Goal: Transaction & Acquisition: Purchase product/service

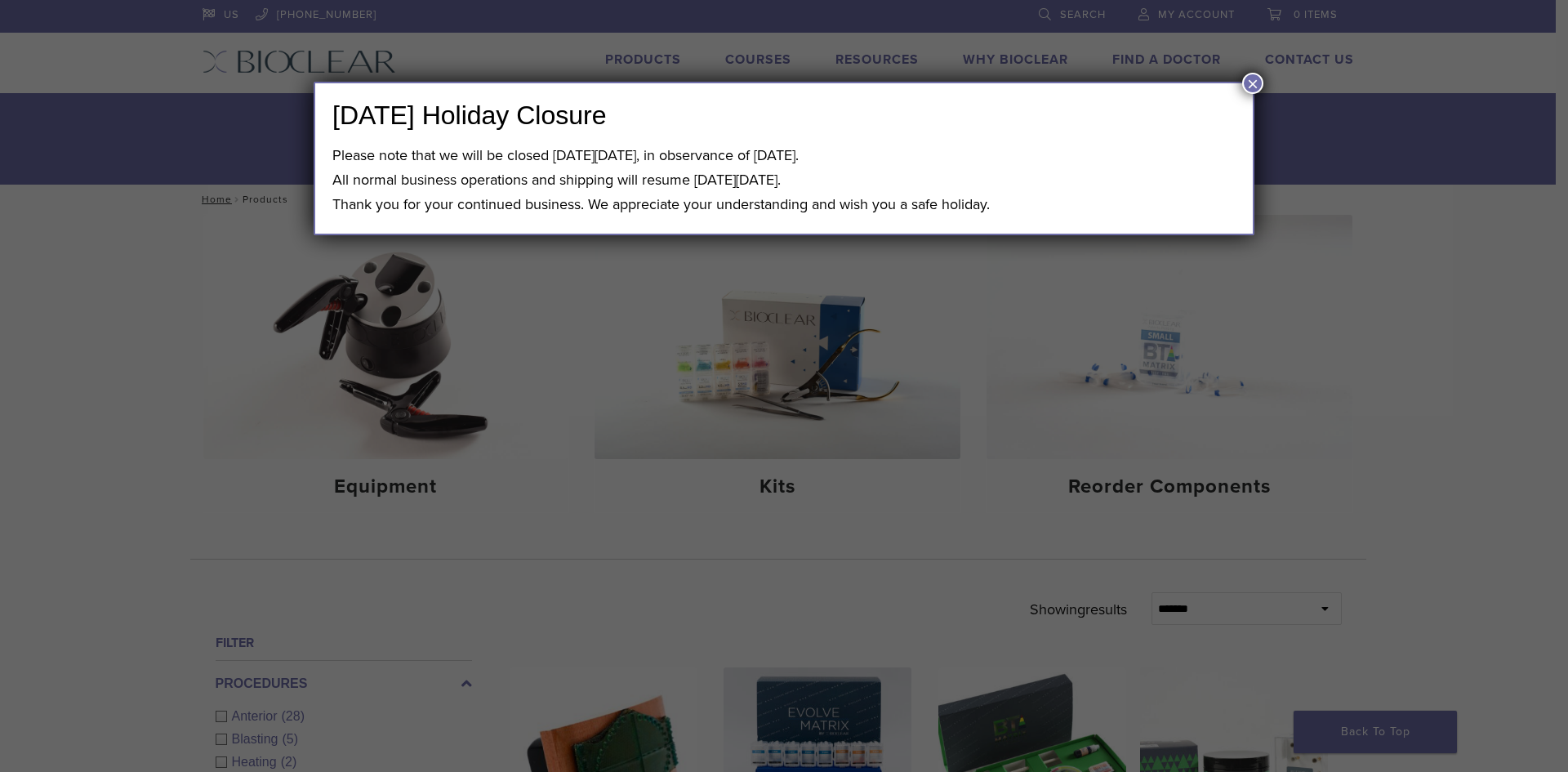
click at [1249, 81] on button "×" at bounding box center [1253, 83] width 21 height 21
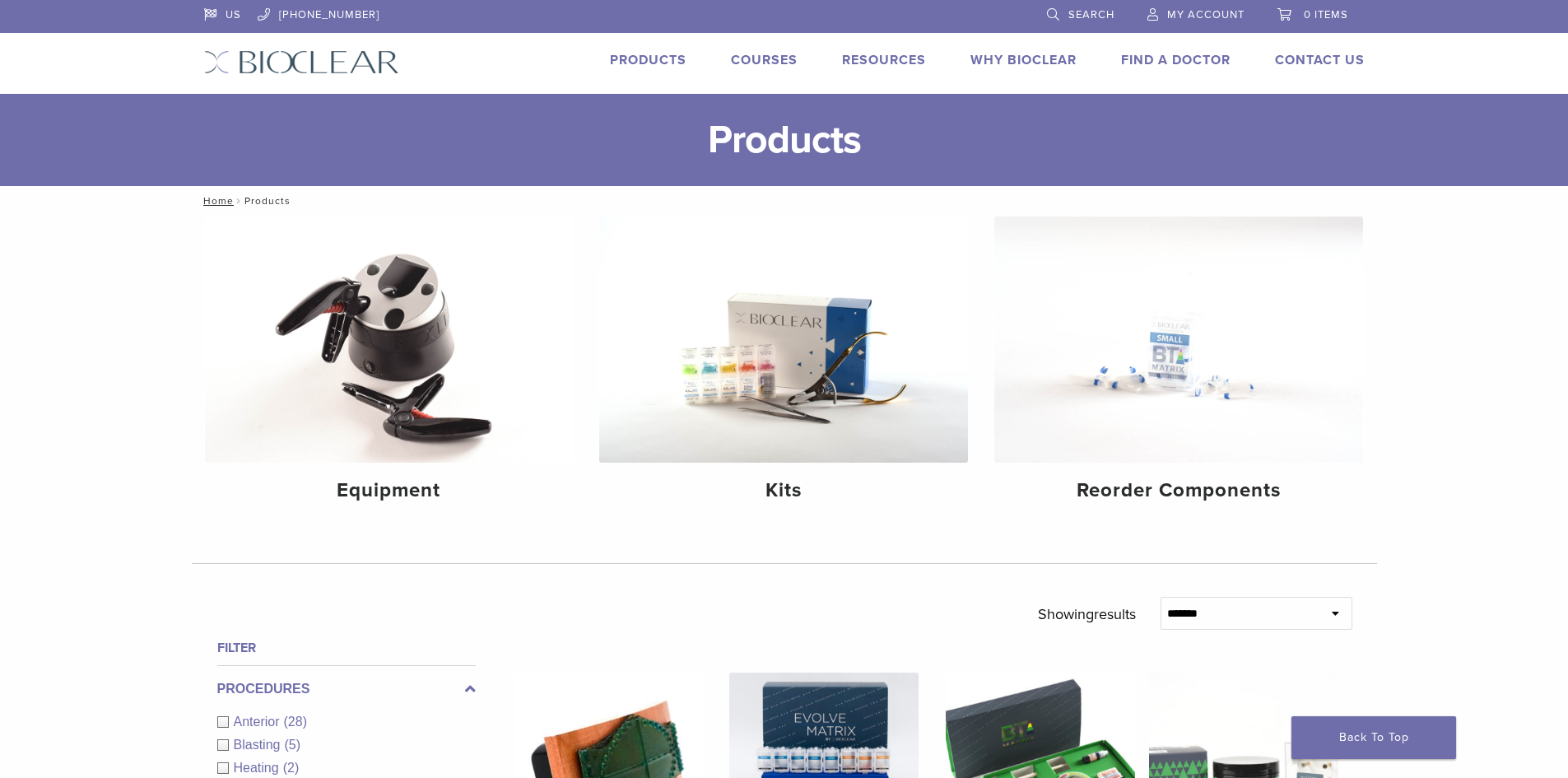
click at [1326, 12] on span "0 items" at bounding box center [1326, 15] width 44 height 13
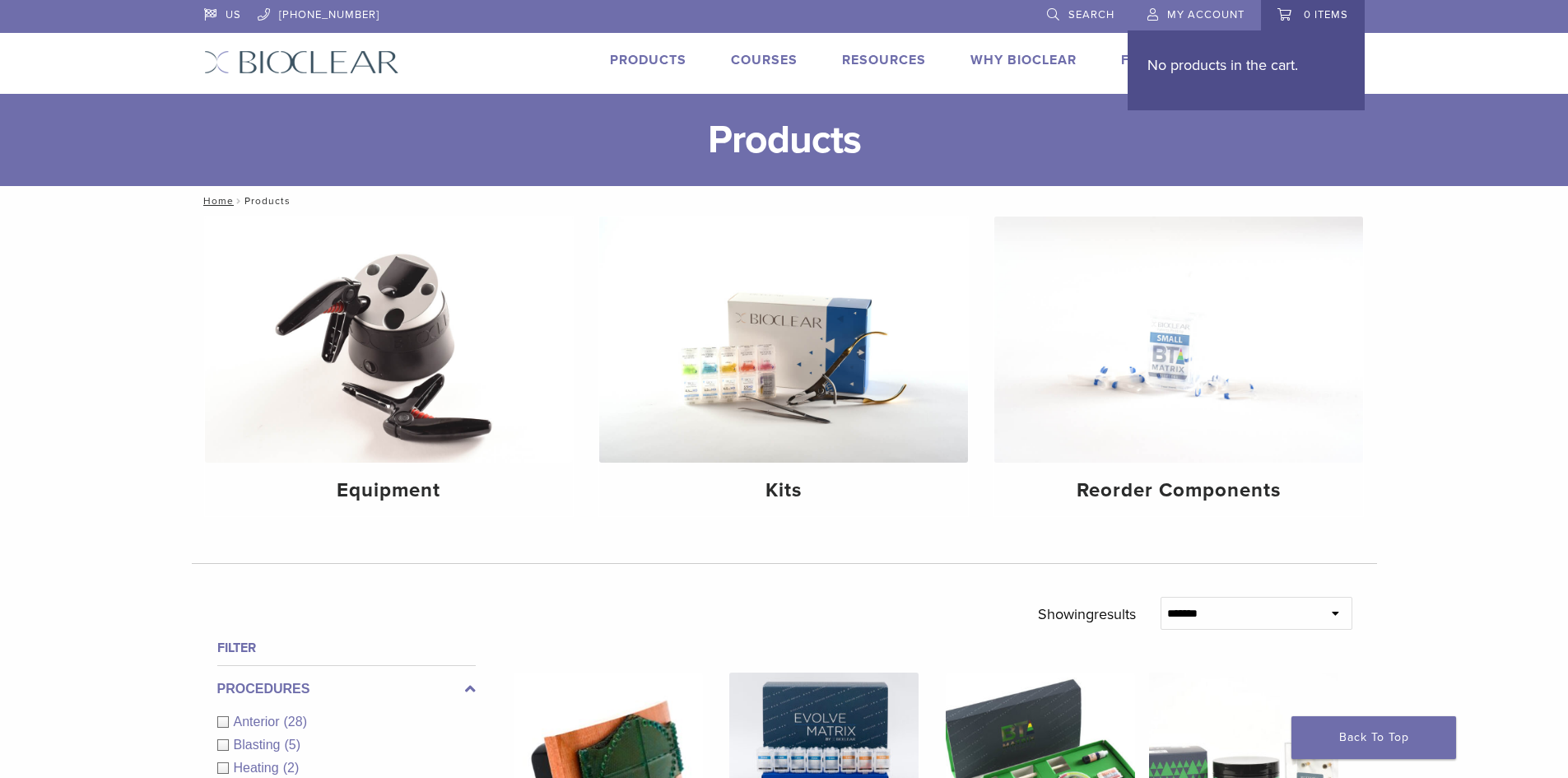
click at [1319, 14] on span "0 items" at bounding box center [1326, 15] width 44 height 13
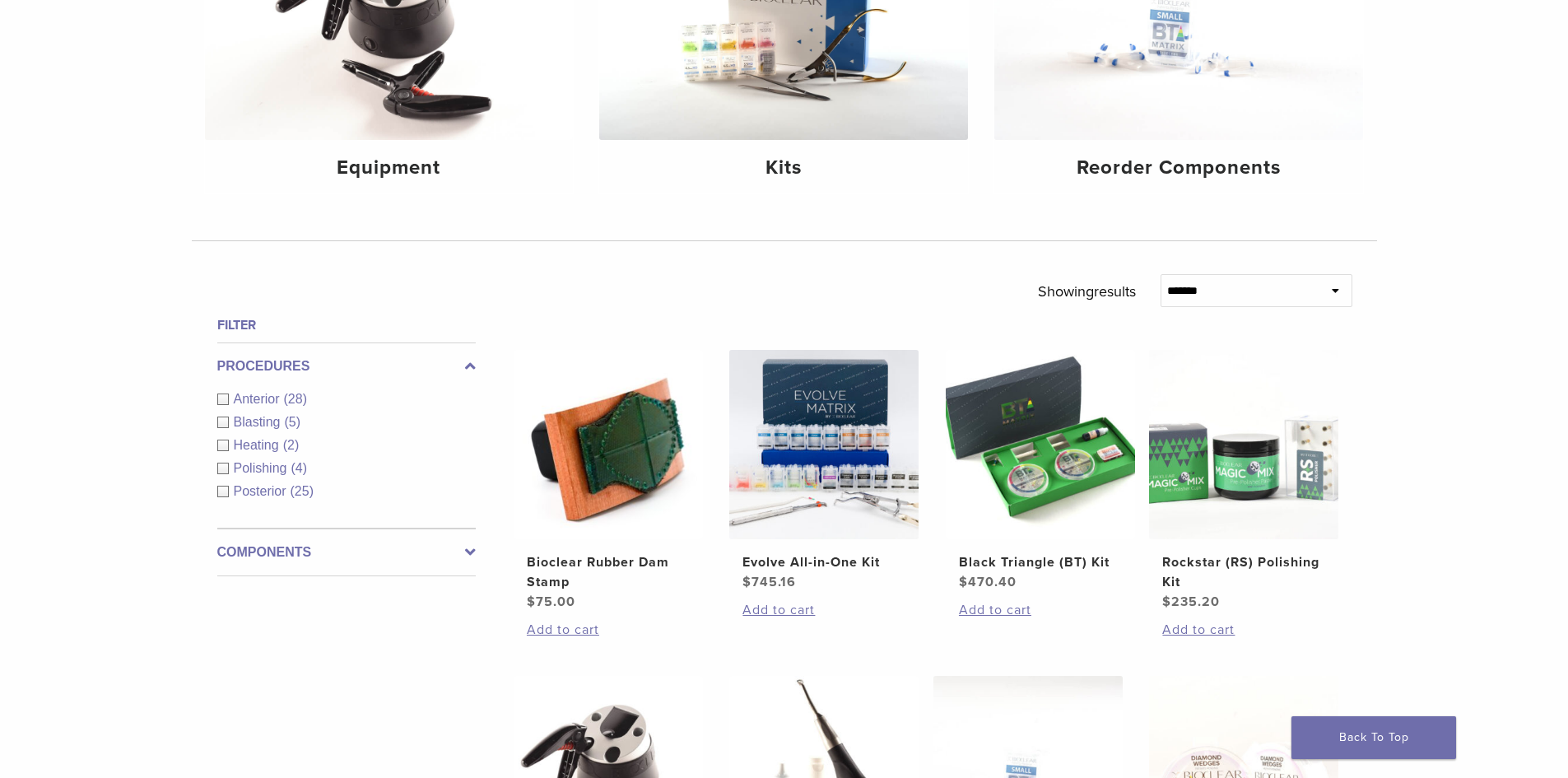
scroll to position [330, 0]
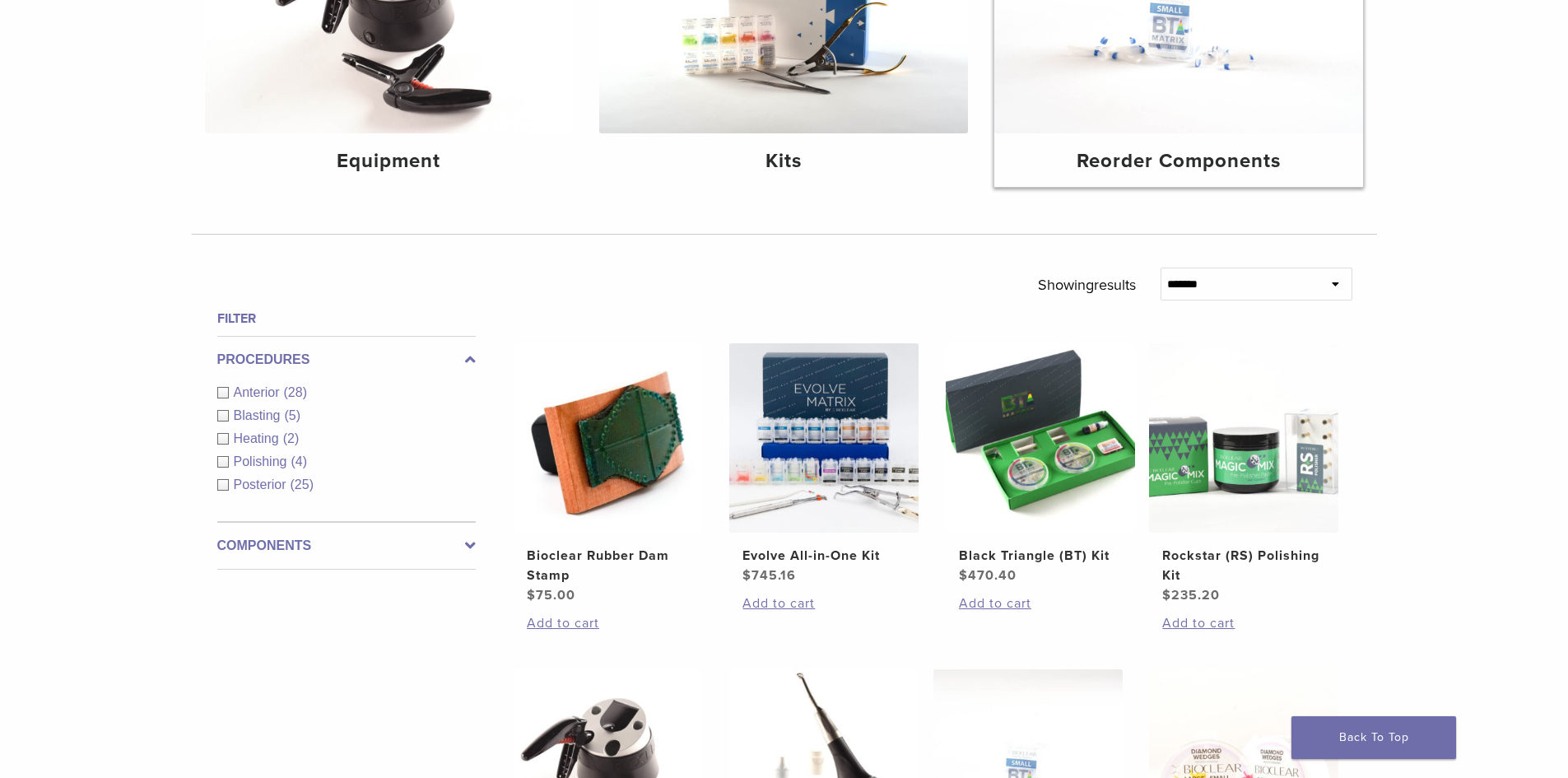
click at [1196, 156] on h4 "Reorder Components" at bounding box center [1178, 161] width 342 height 30
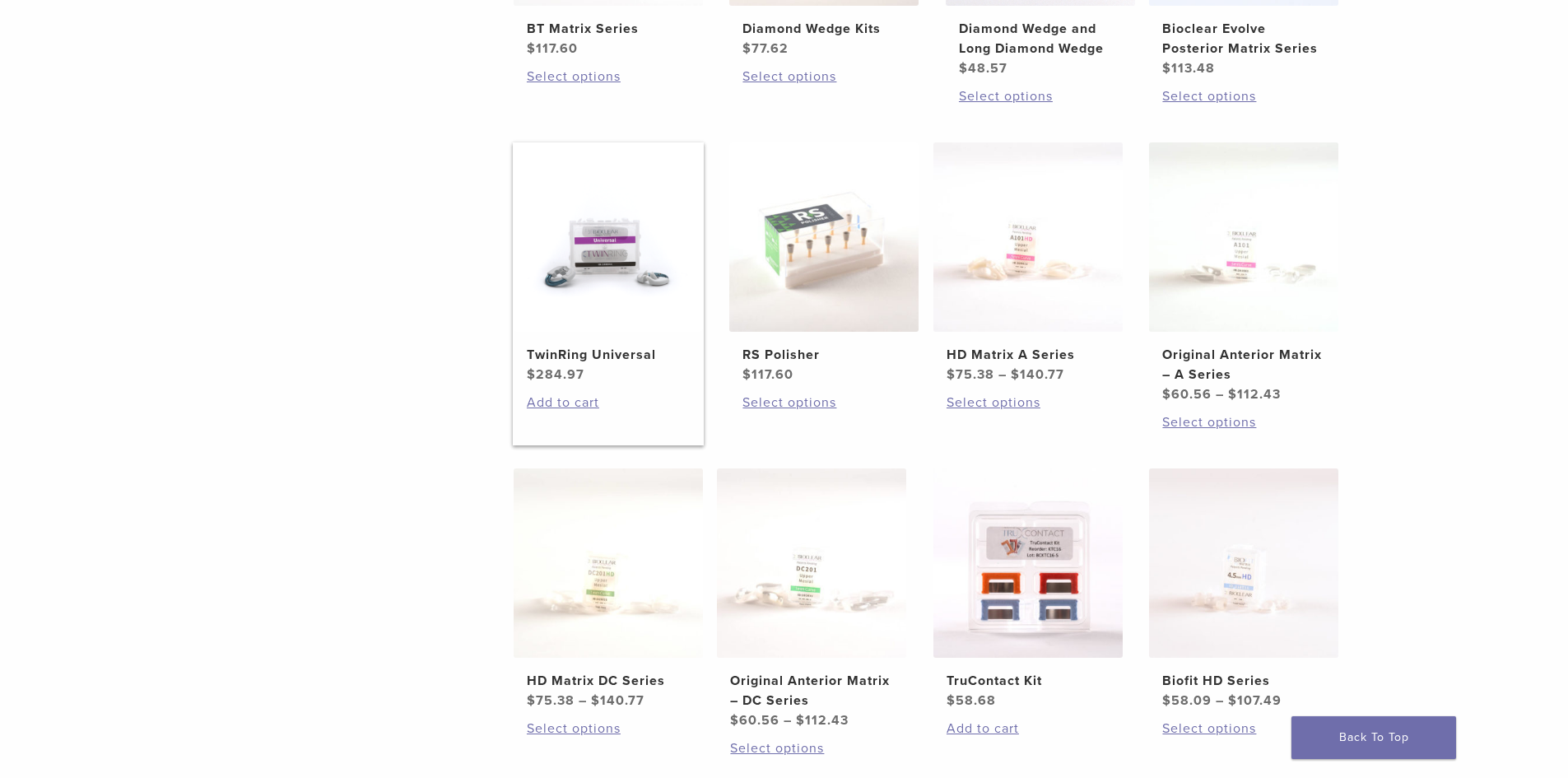
scroll to position [576, 0]
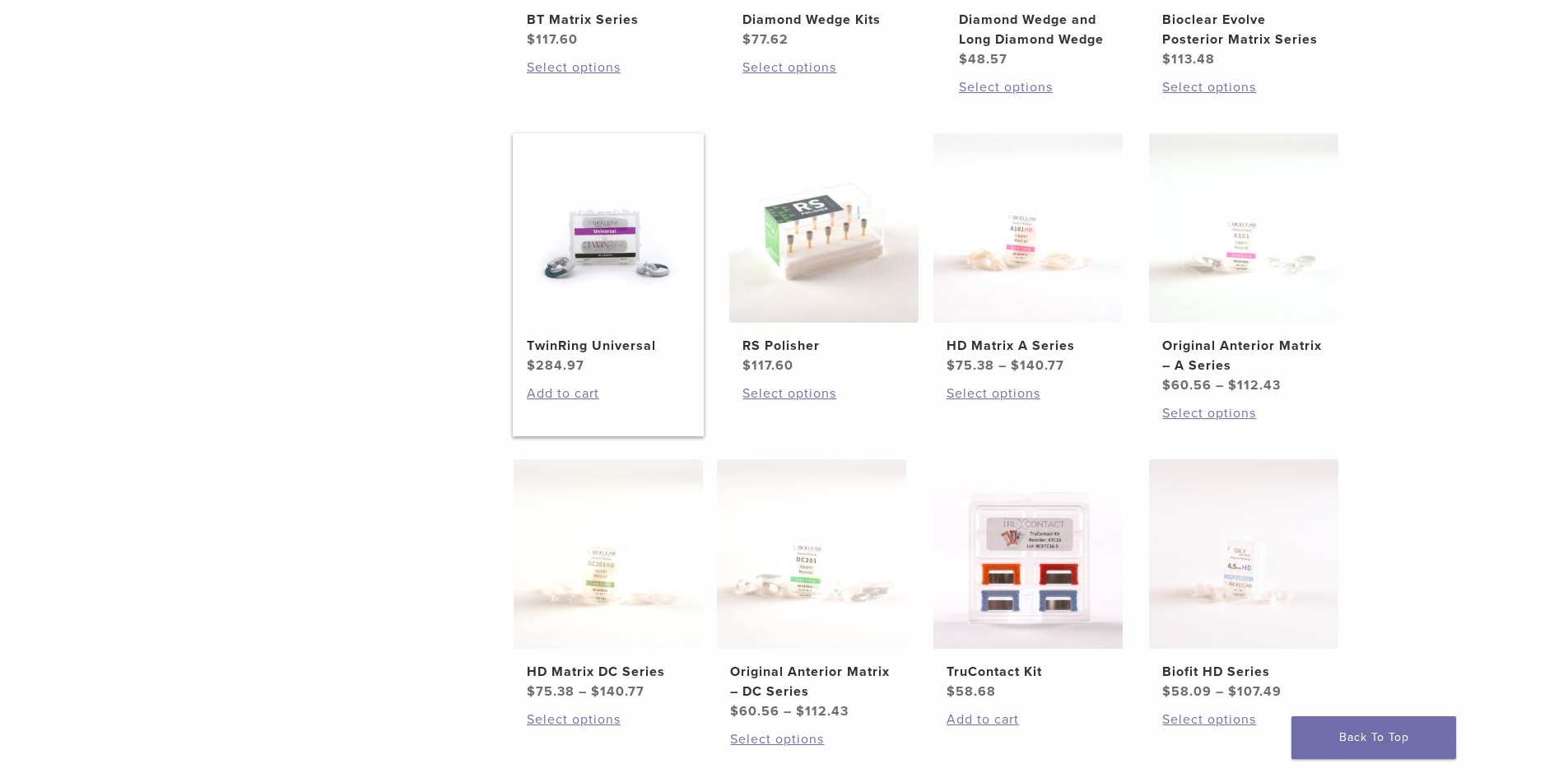
click at [579, 336] on h2 "TwinRing Universal" at bounding box center [608, 346] width 163 height 20
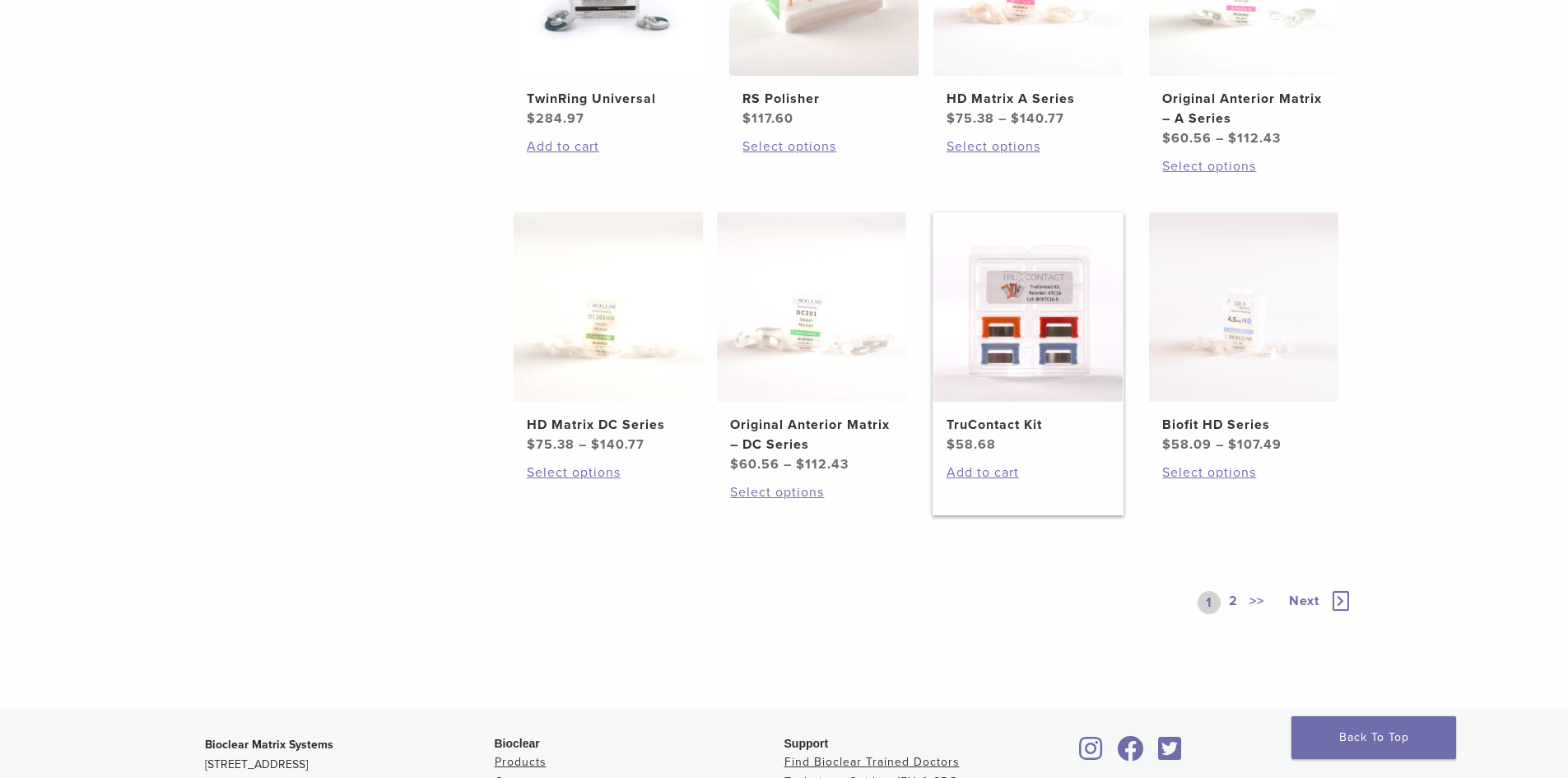
scroll to position [905, 0]
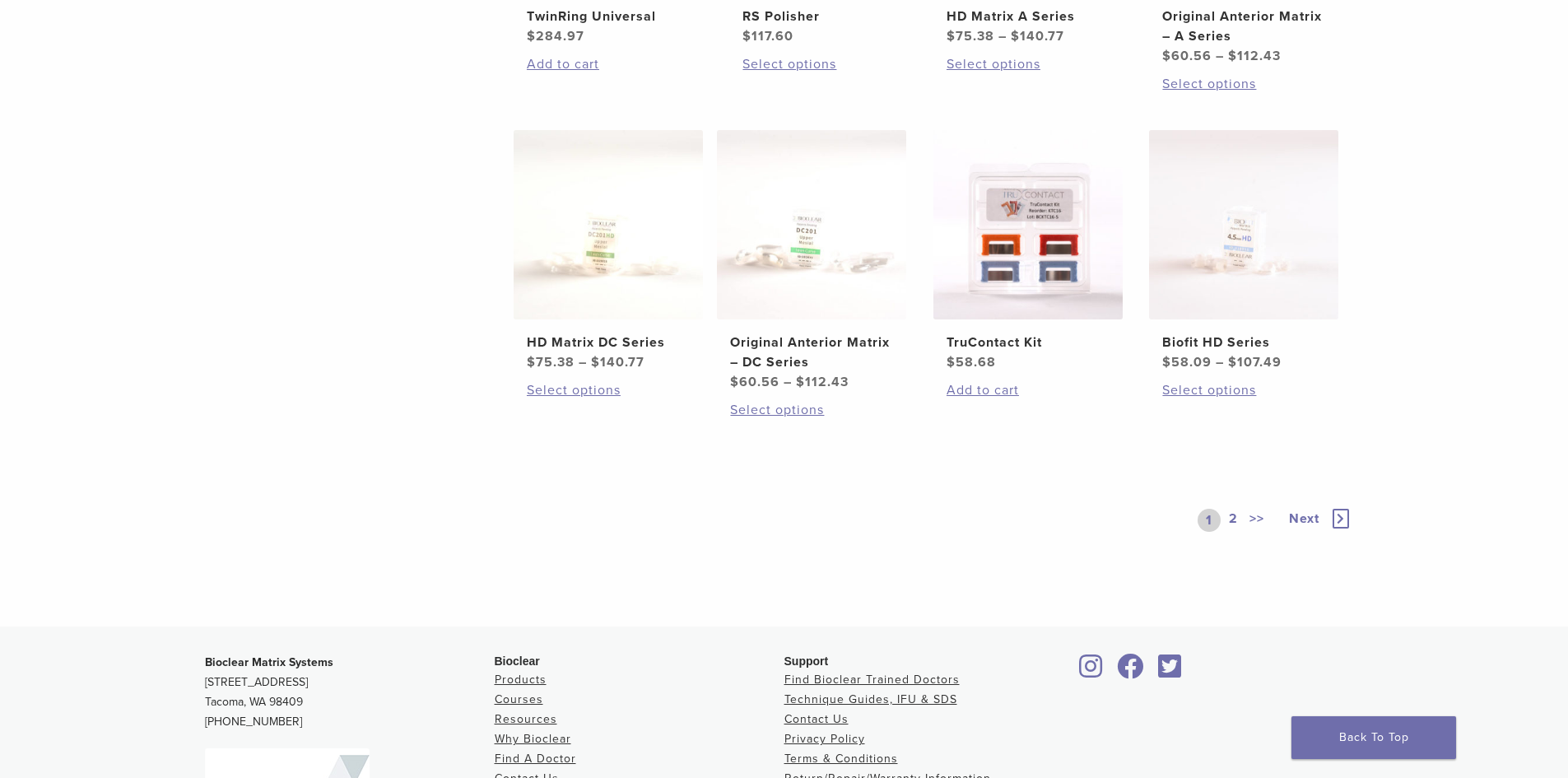
click at [1229, 515] on link "2" at bounding box center [1233, 520] width 15 height 23
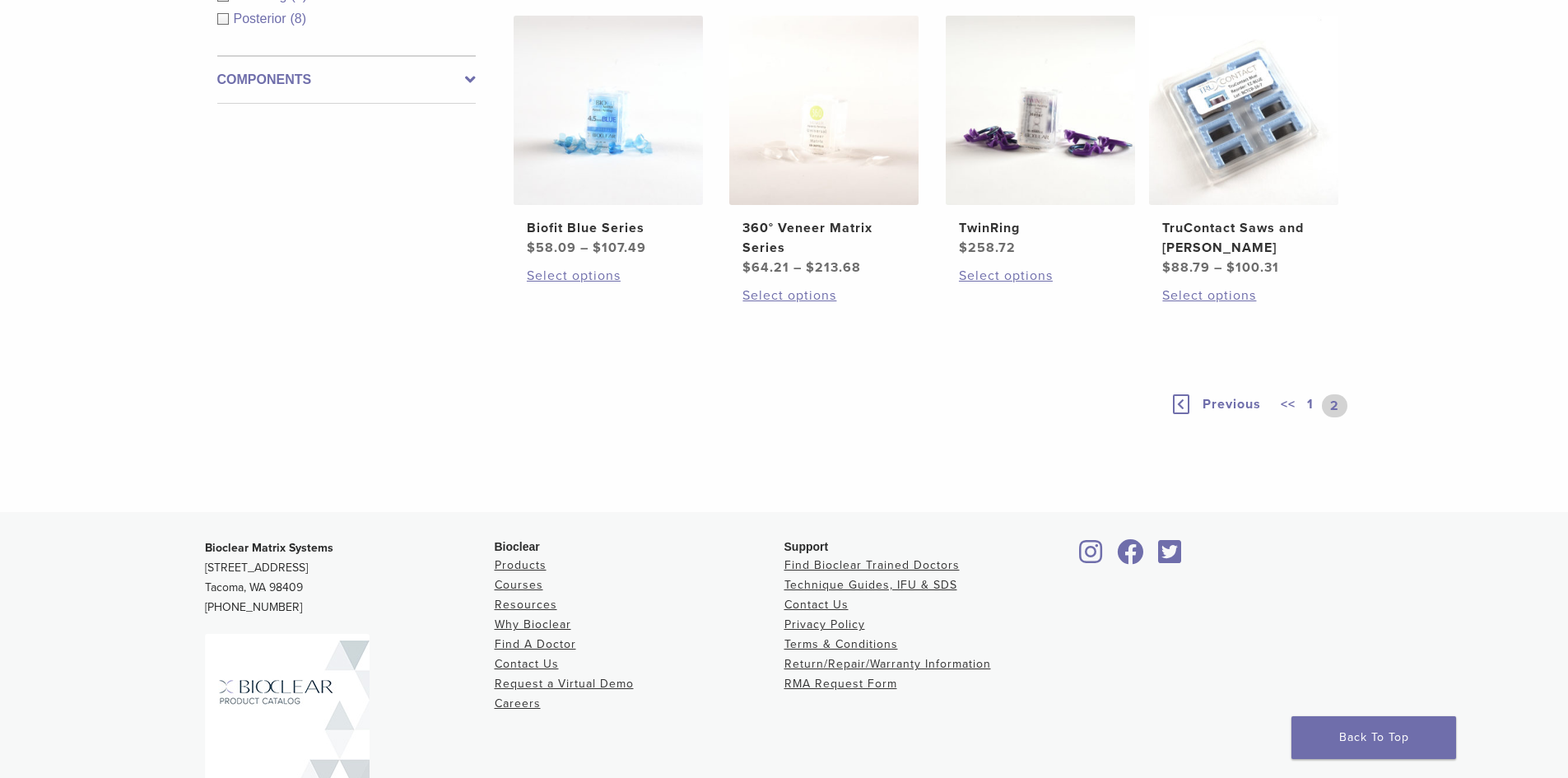
scroll to position [331, 0]
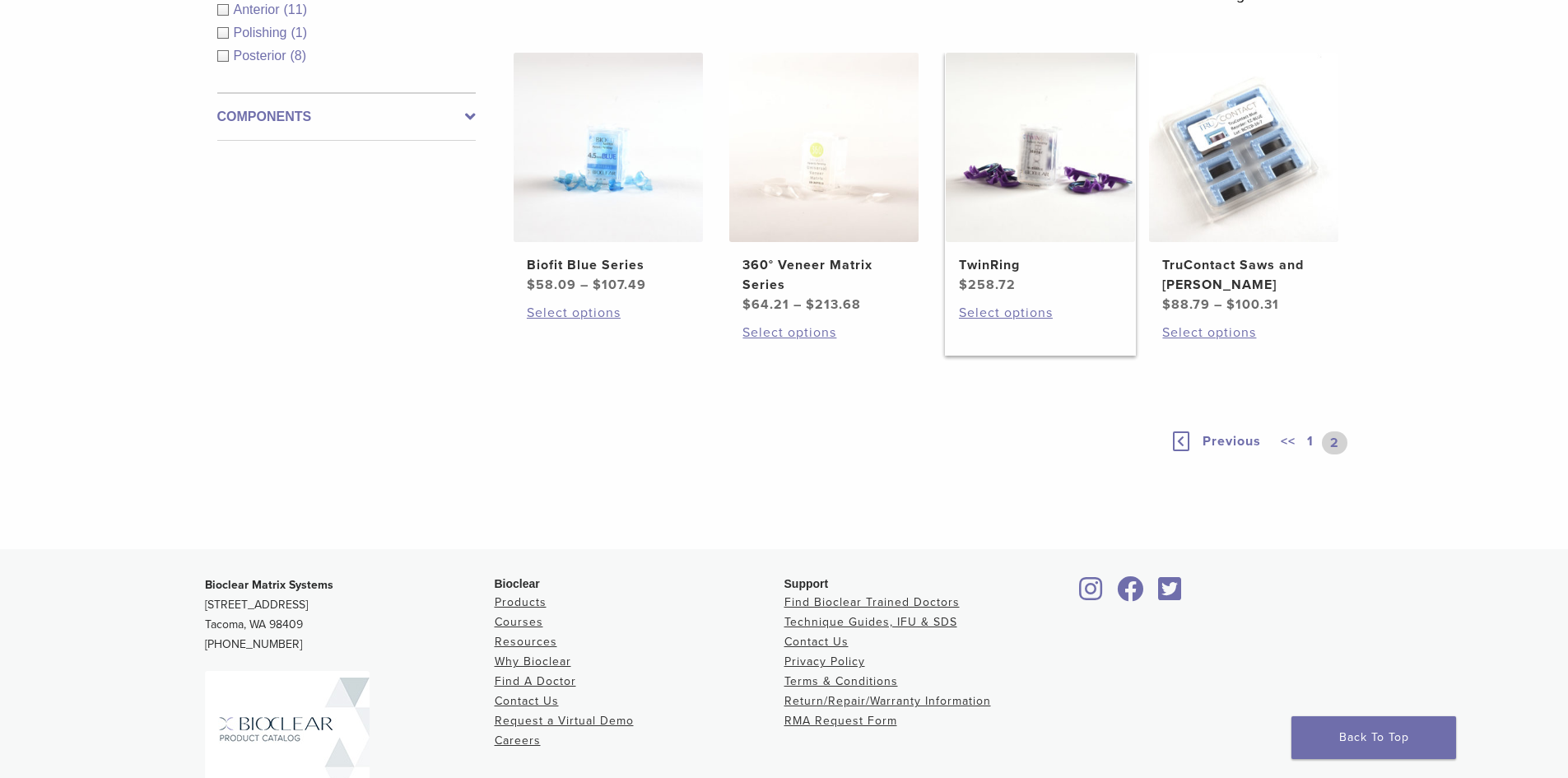
click at [969, 250] on link "TwinRing $ 258.72" at bounding box center [1040, 173] width 192 height 242
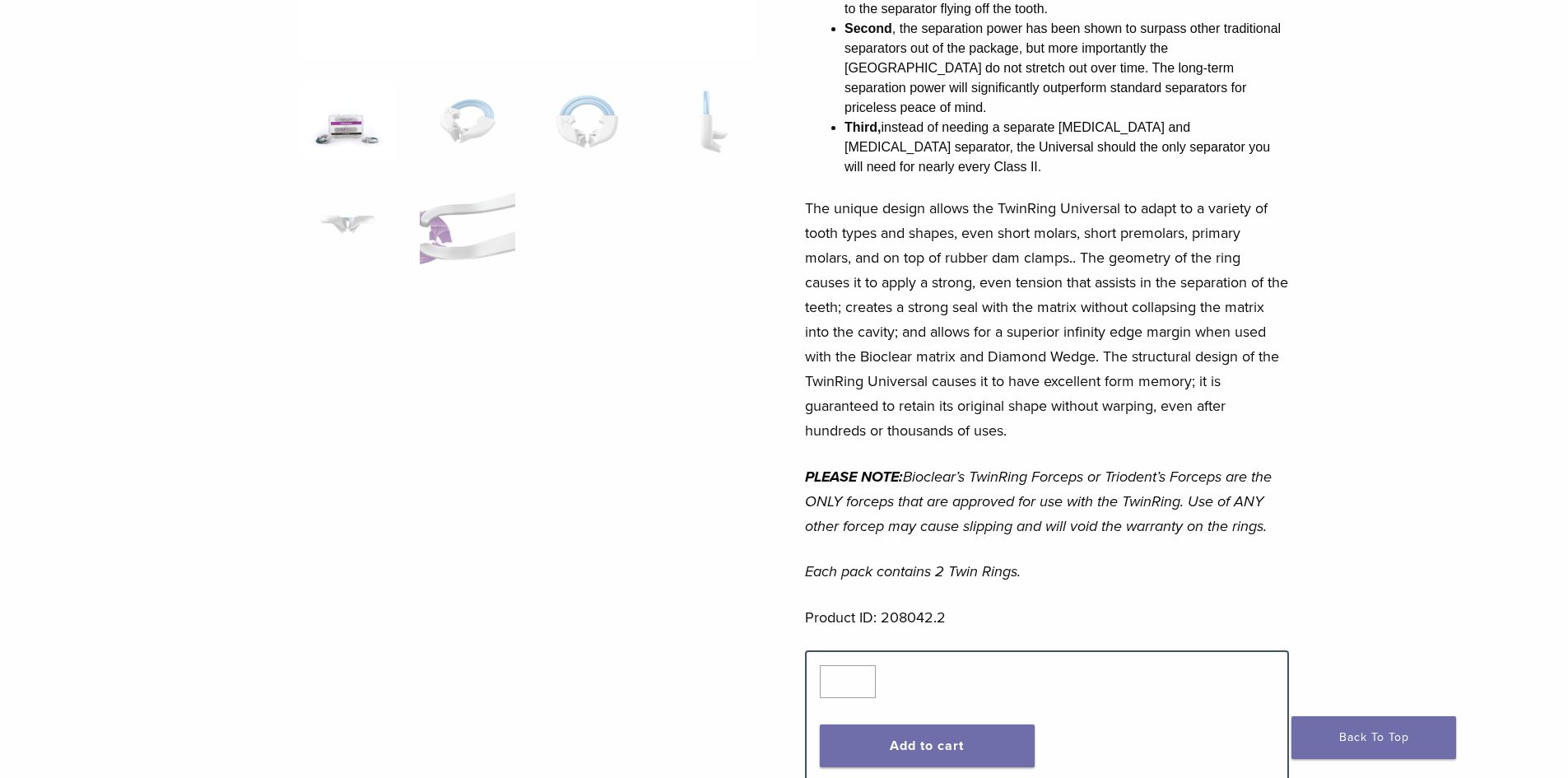
scroll to position [165, 0]
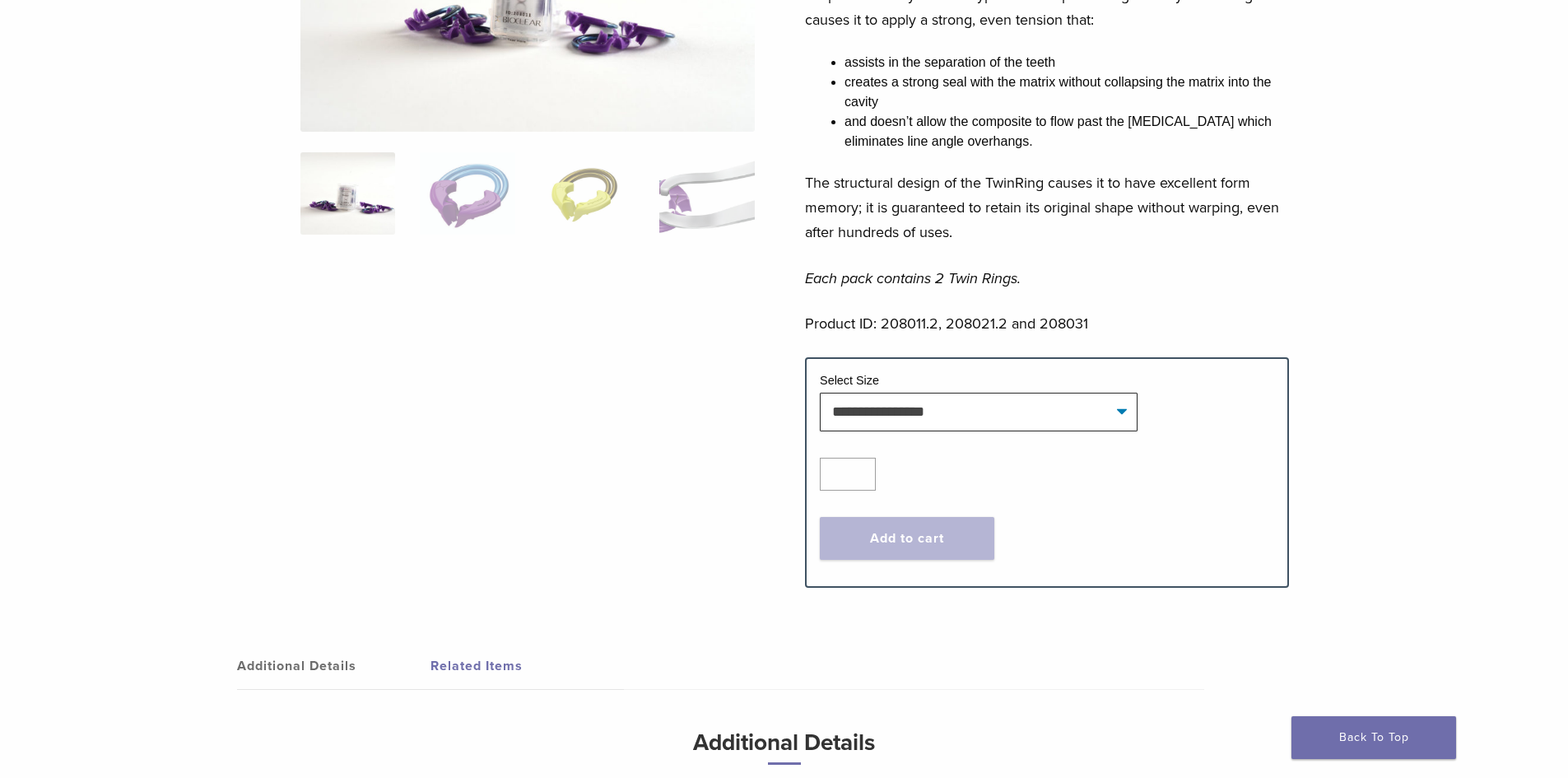
scroll to position [330, 0]
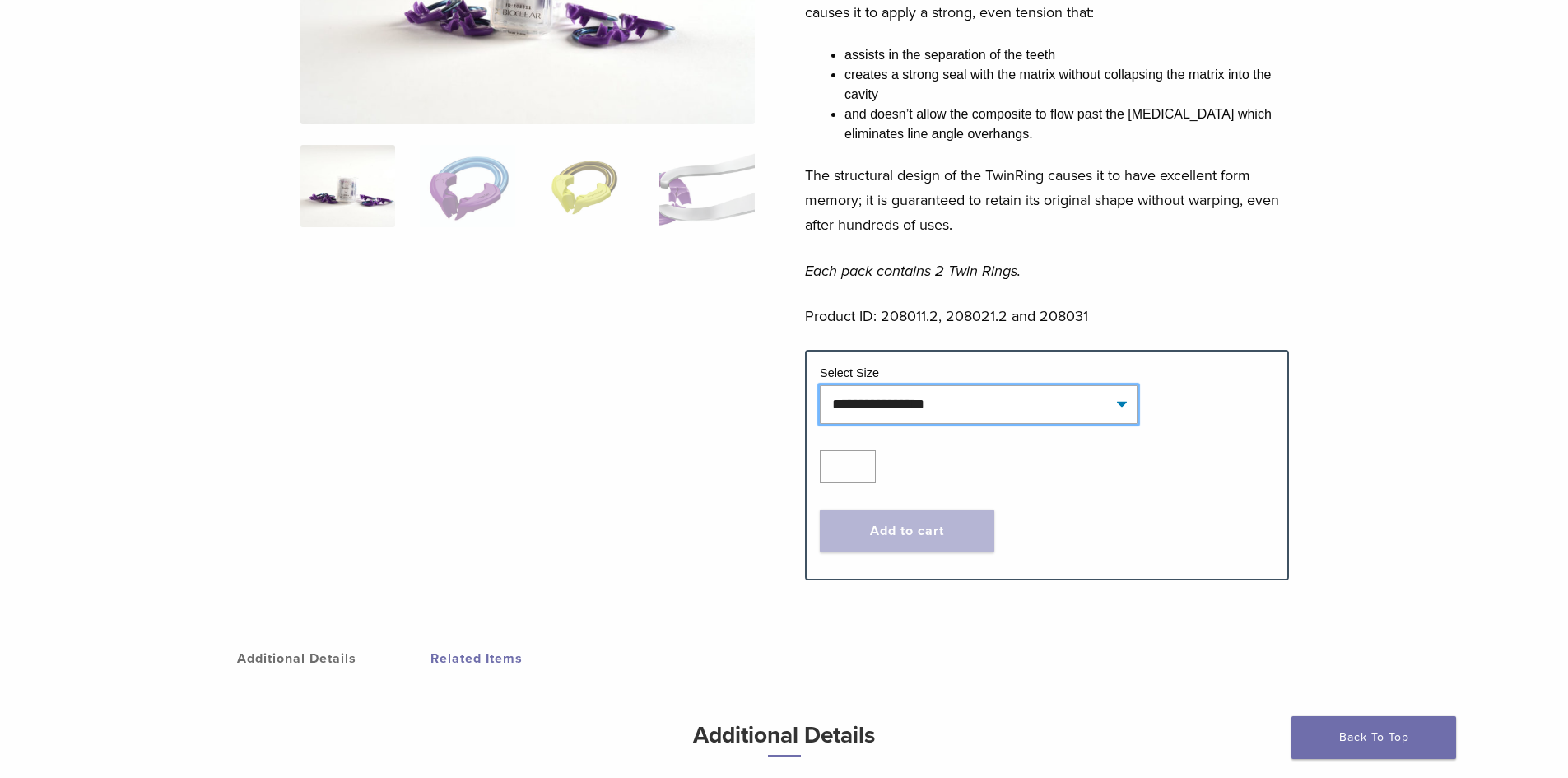
click at [964, 386] on select "**********" at bounding box center [979, 404] width 318 height 38
click at [820, 385] on select "**********" at bounding box center [979, 404] width 318 height 38
select select "**********"
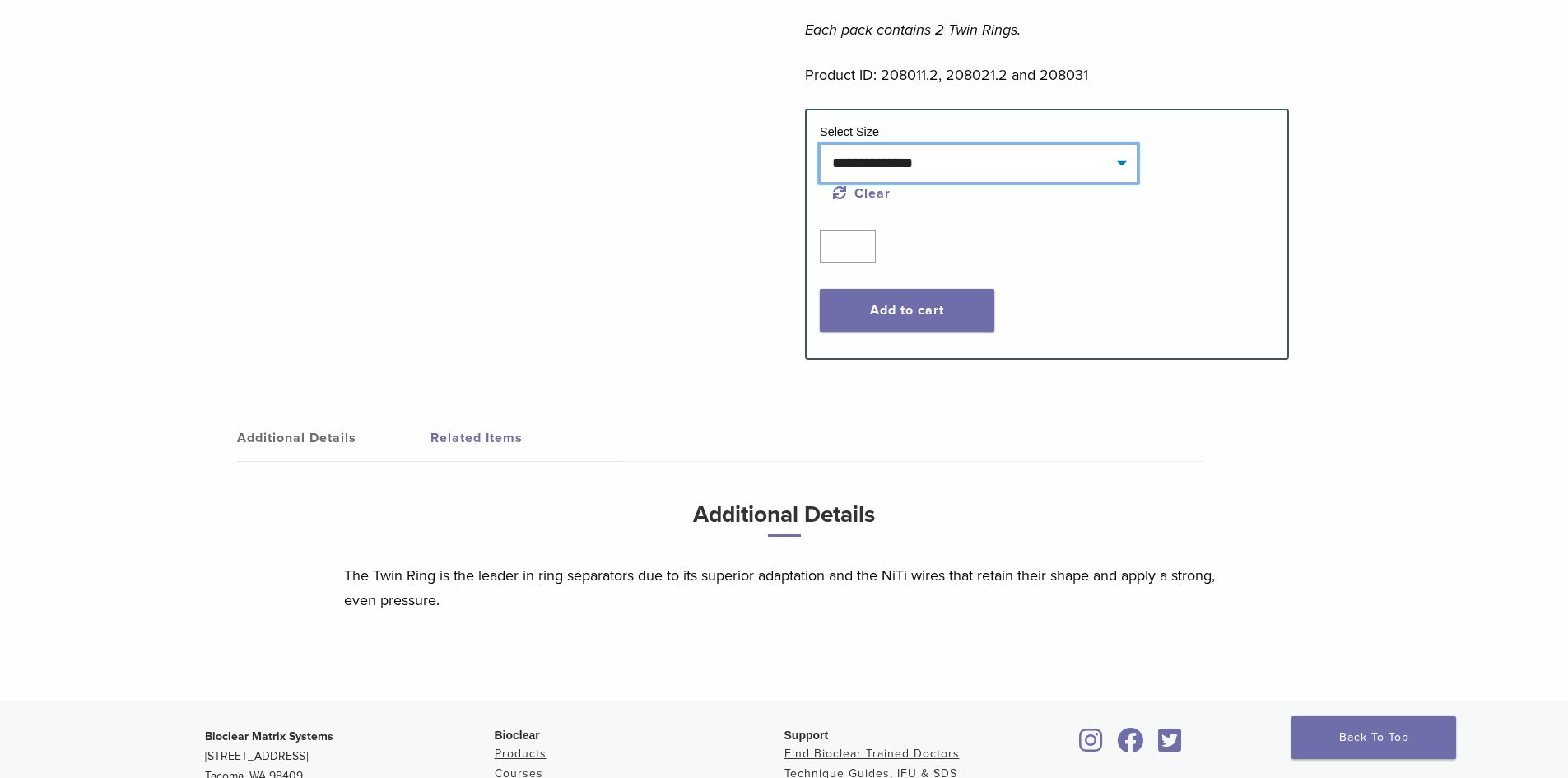
scroll to position [576, 0]
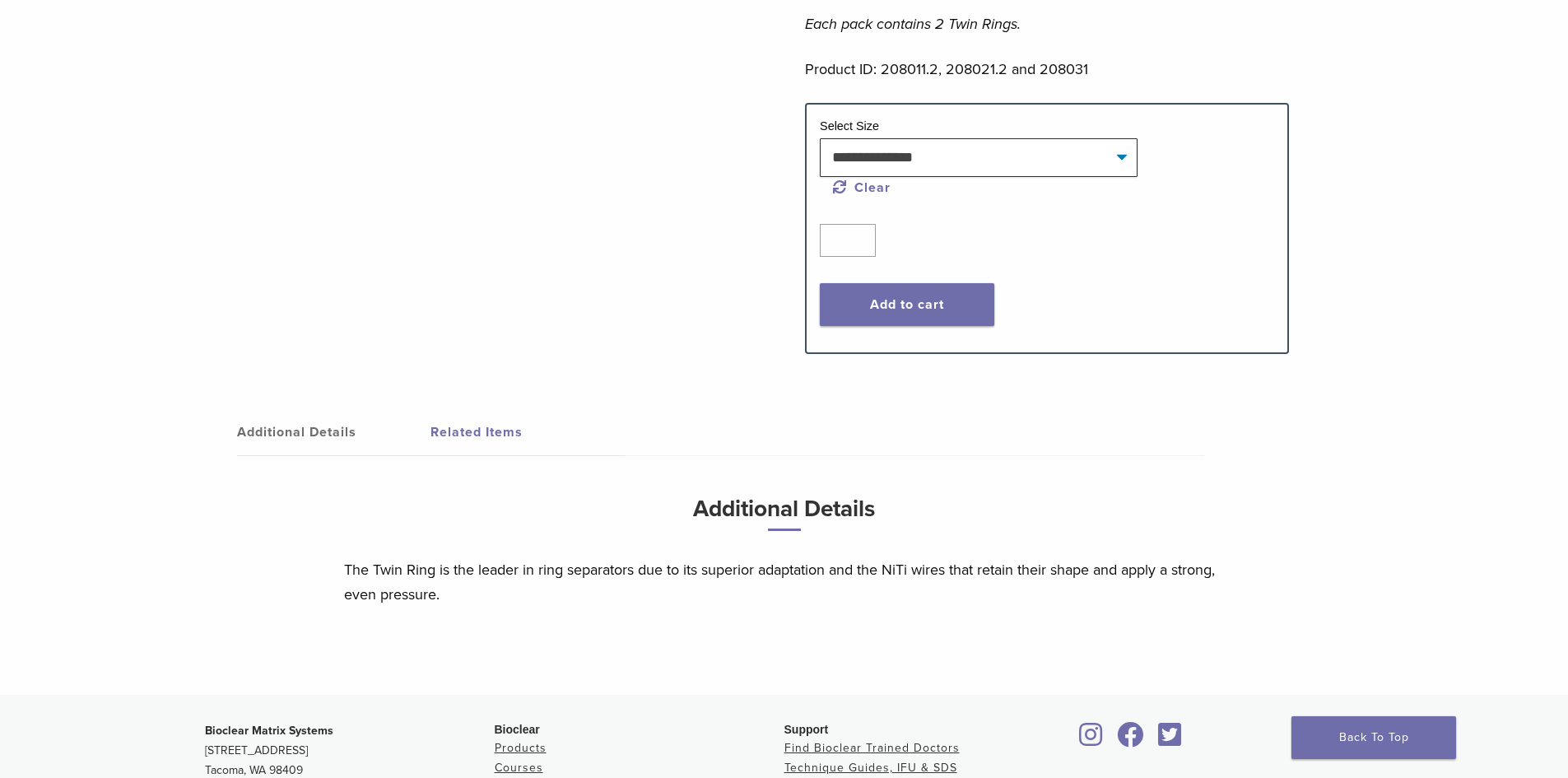
click at [740, 406] on div "Additional Details Related Items Additional Details The Twin Ring is the leader…" at bounding box center [784, 535] width 1185 height 319
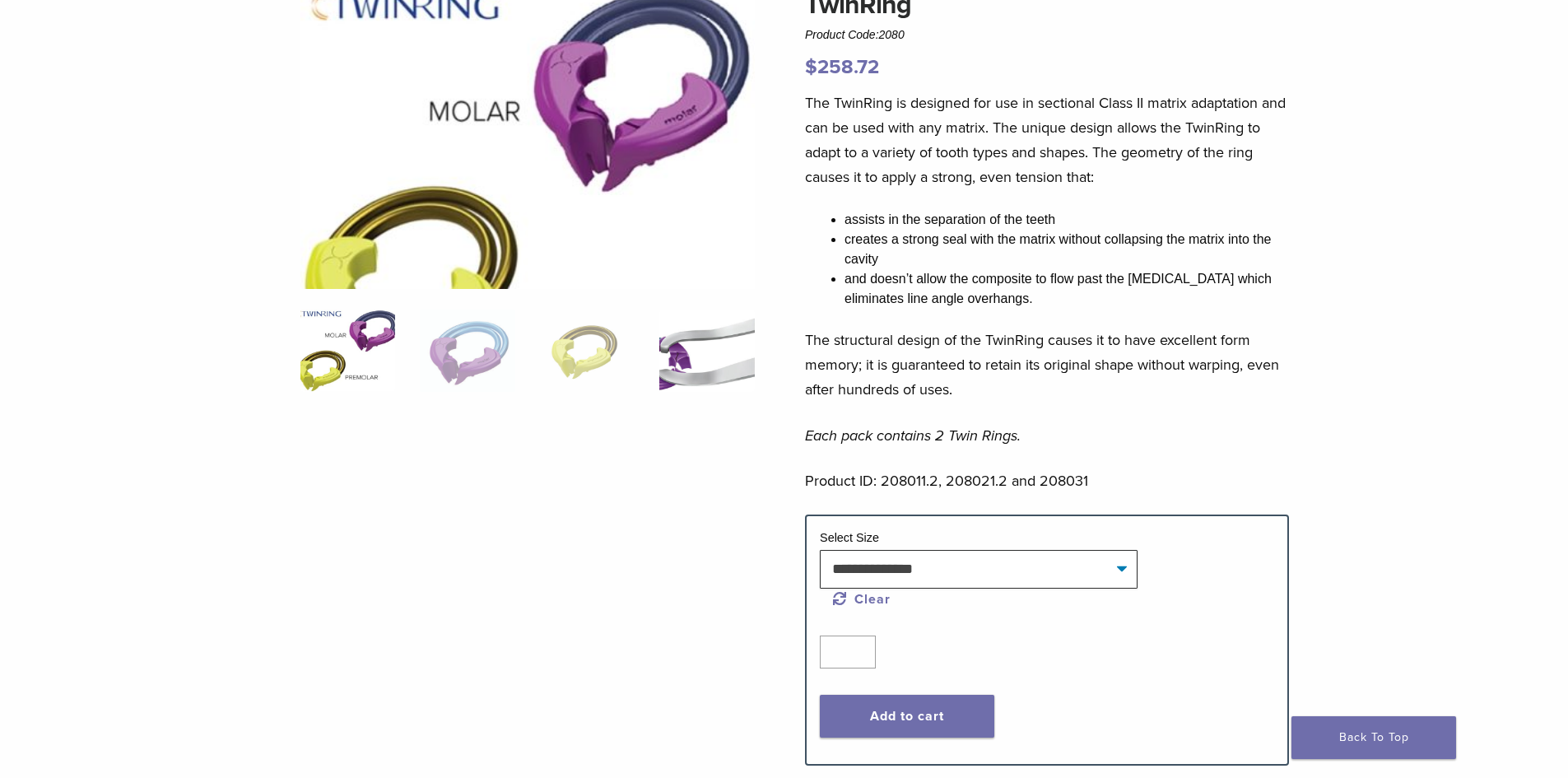
scroll to position [0, 0]
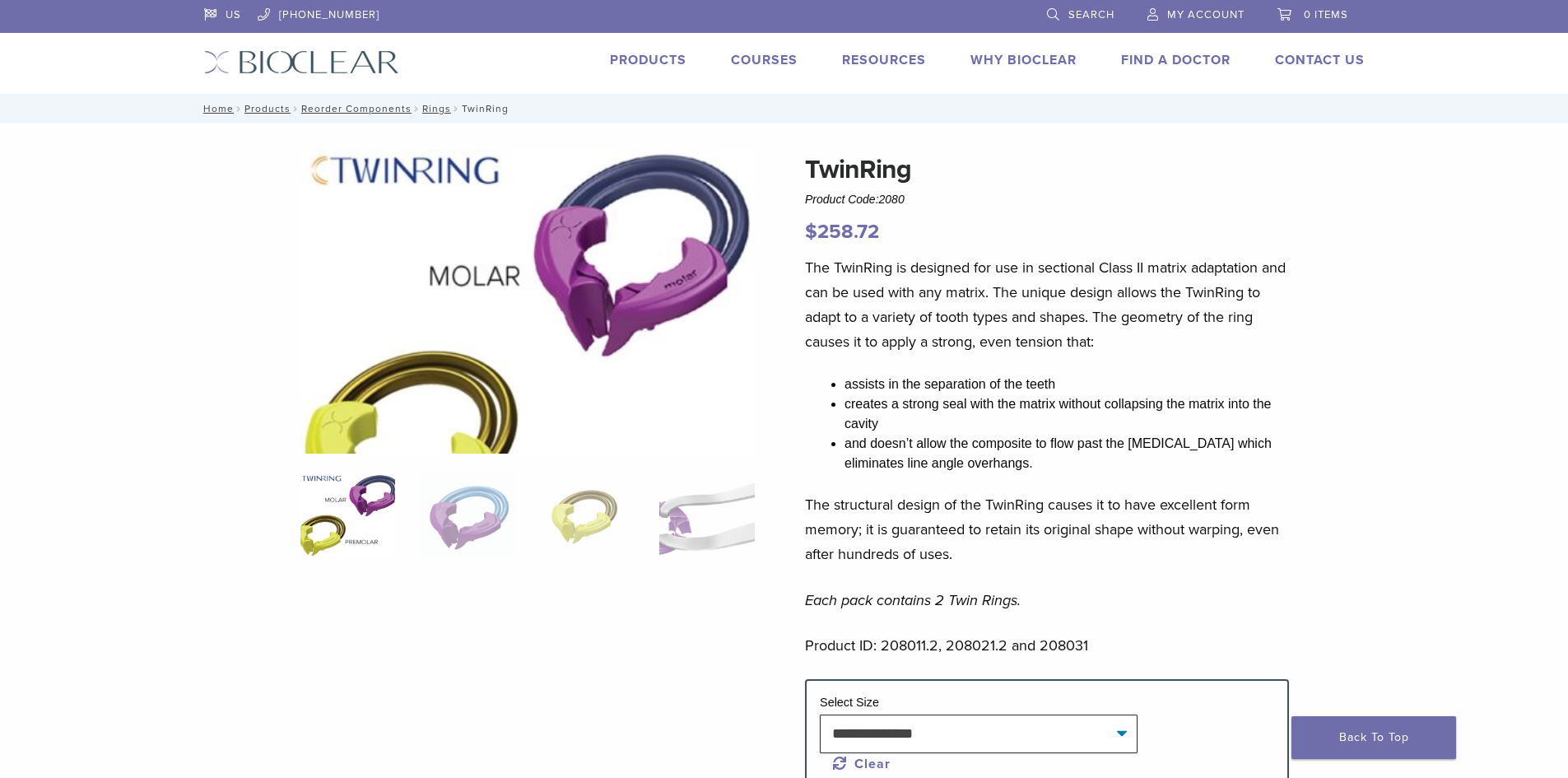
click at [1159, 201] on div "TwinRing Product Code: 2080 $ 258.72" at bounding box center [1046, 197] width 484 height 97
